Goal: Task Accomplishment & Management: Manage account settings

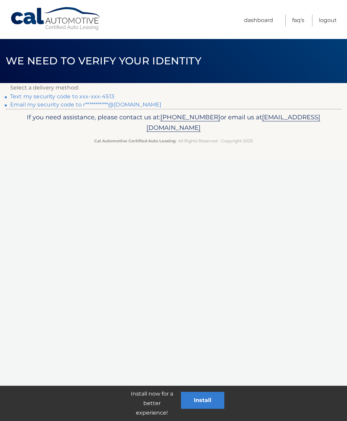
click at [80, 94] on link "Text my security code to xxx-xxx-4513" at bounding box center [62, 96] width 104 height 6
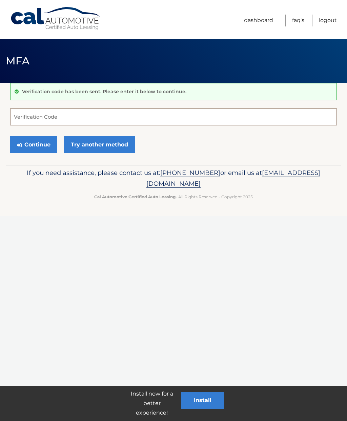
click at [164, 119] on input "Verification Code" at bounding box center [173, 116] width 327 height 17
type input "177640"
click at [45, 141] on button "Continue" at bounding box center [33, 144] width 47 height 17
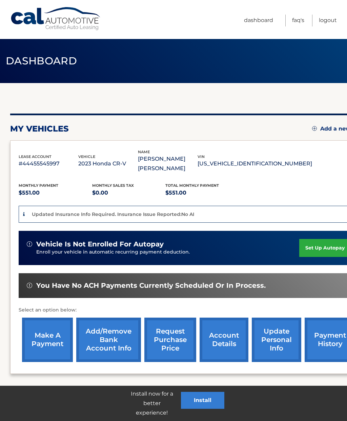
click at [57, 333] on link "make a payment" at bounding box center [47, 339] width 51 height 44
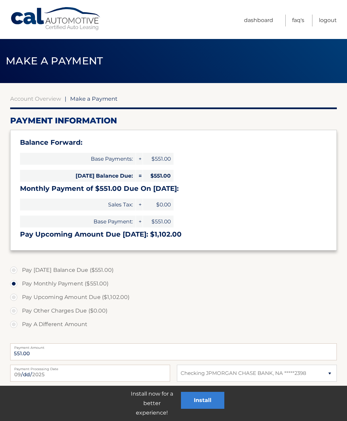
select select "MmIwMzgzZDItM2RhNi00NmUyLTkwNWMtMTlkMjc1MTNjNDg1"
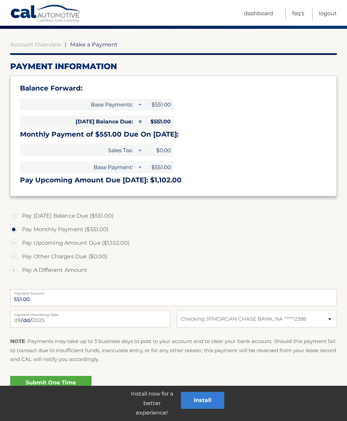
scroll to position [58, 0]
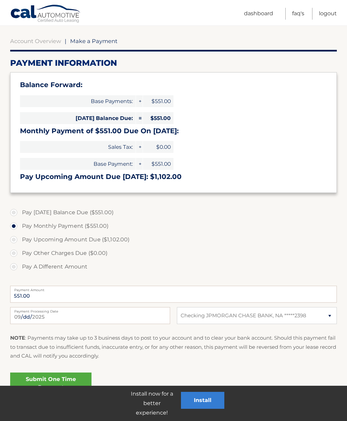
click at [73, 383] on link "Submit One Time Payment" at bounding box center [50, 383] width 81 height 22
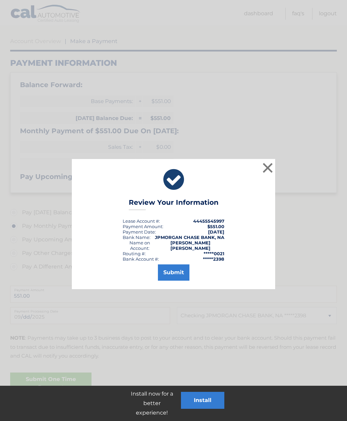
click at [183, 265] on button "Submit" at bounding box center [174, 272] width 32 height 16
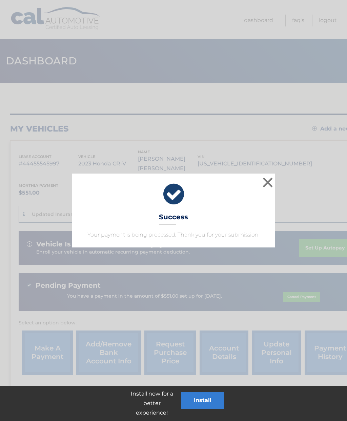
click at [266, 183] on button "×" at bounding box center [268, 182] width 14 height 14
